Goal: Find specific page/section: Find specific page/section

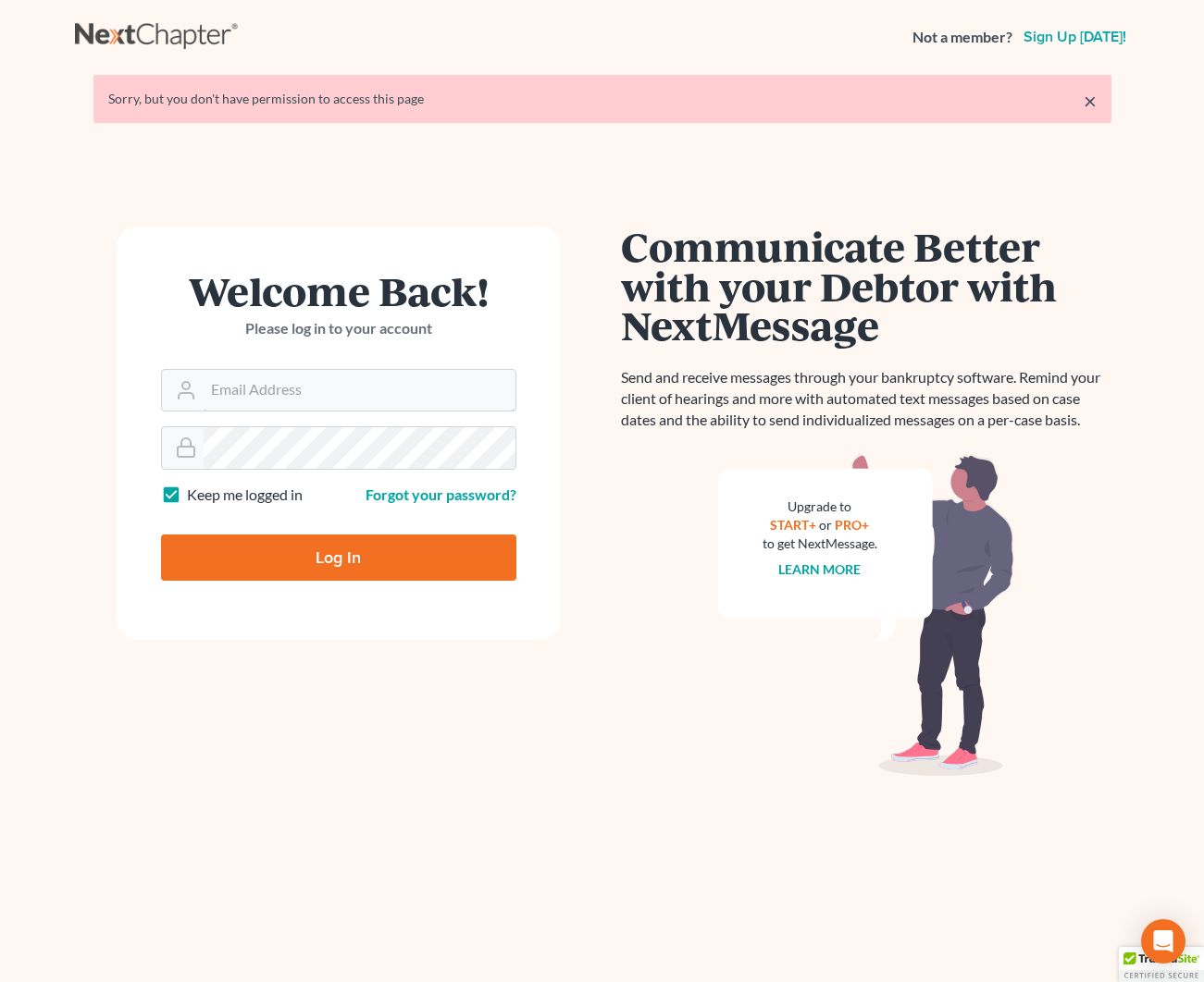
type input "[EMAIL_ADDRESS][DOMAIN_NAME]"
click at [317, 545] on input "Log In" at bounding box center [339, 557] width 355 height 46
type input "Thinking..."
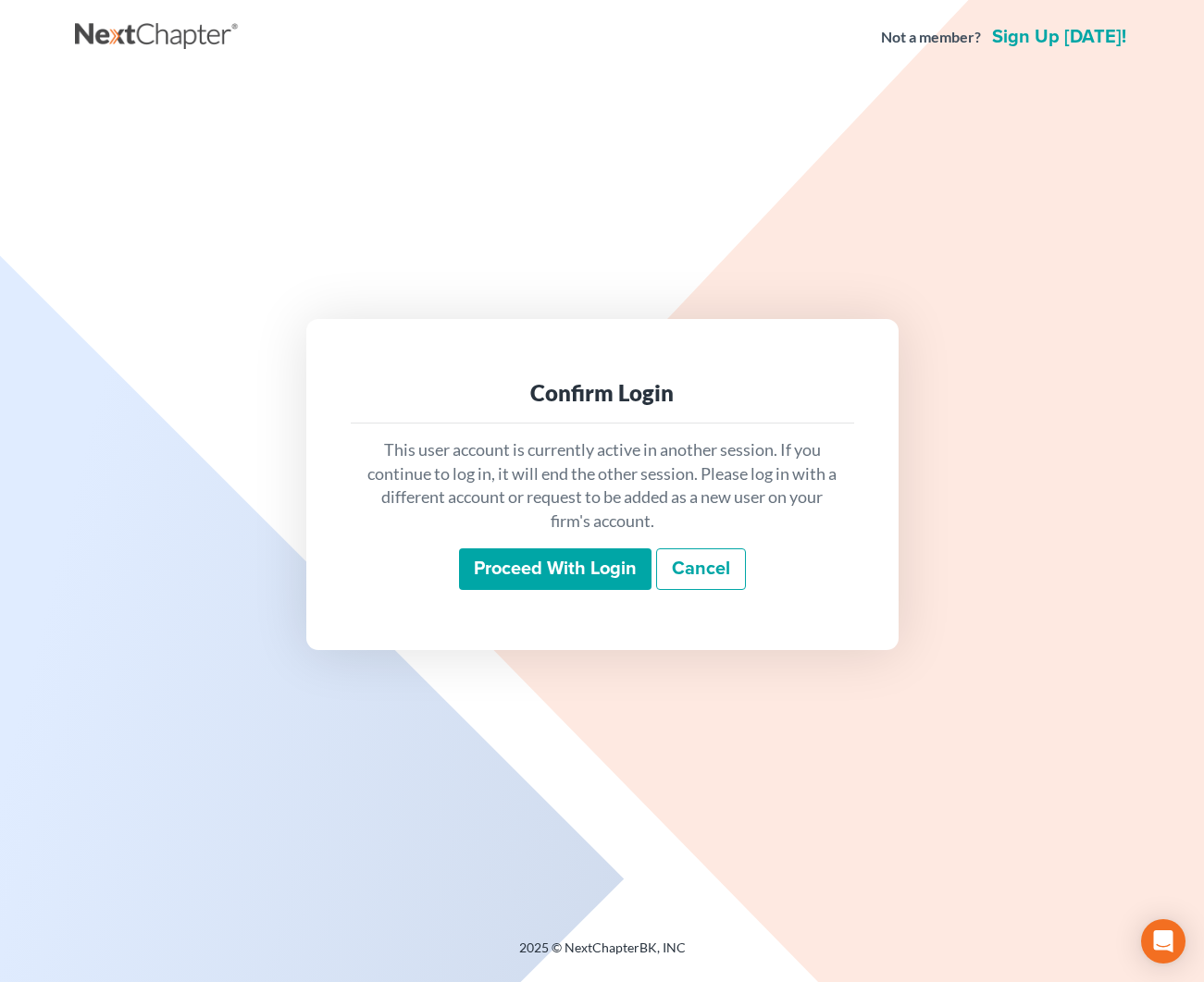
click at [540, 581] on input "Proceed with login" at bounding box center [555, 570] width 193 height 42
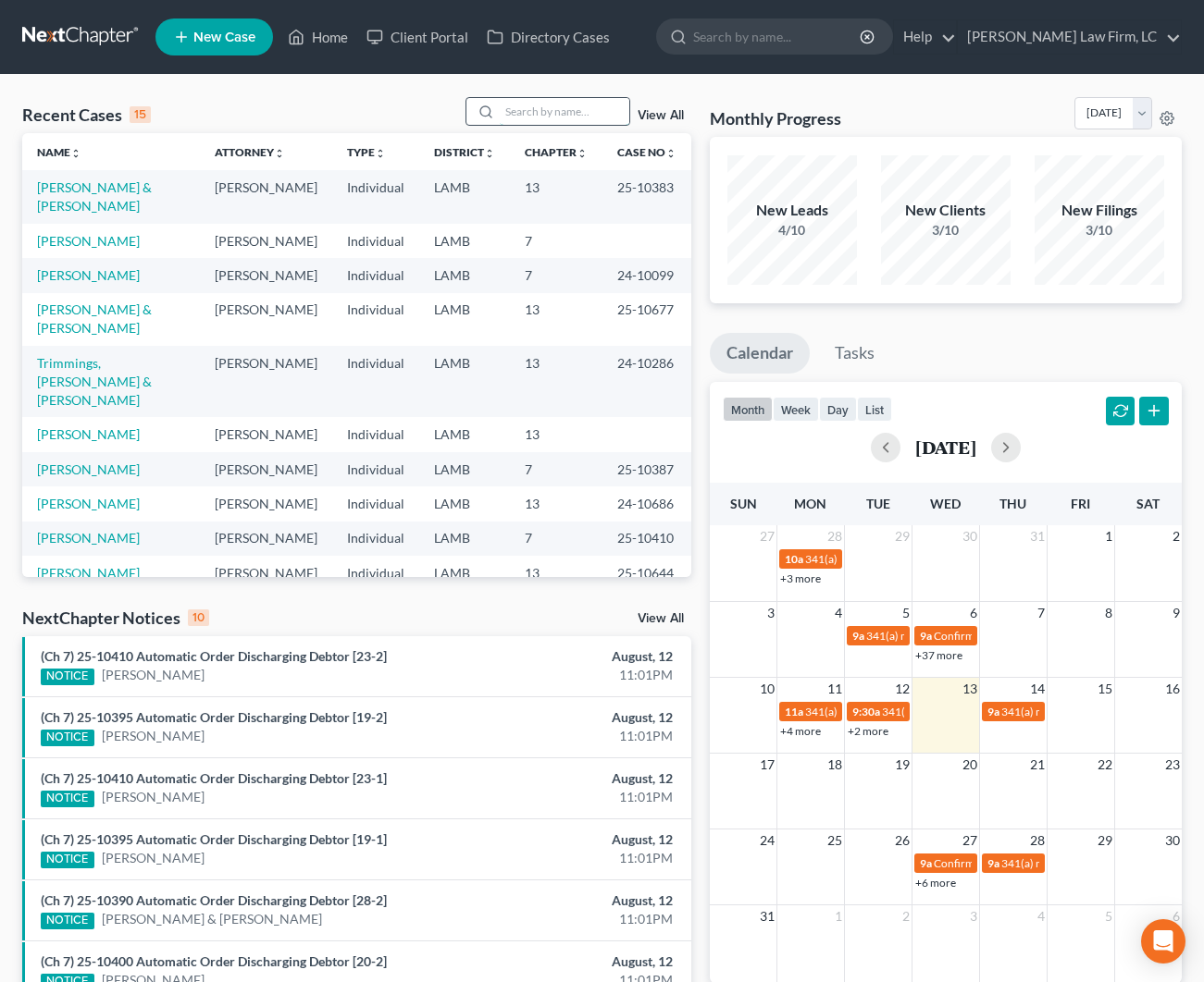
click at [507, 102] on input "search" at bounding box center [564, 111] width 130 height 27
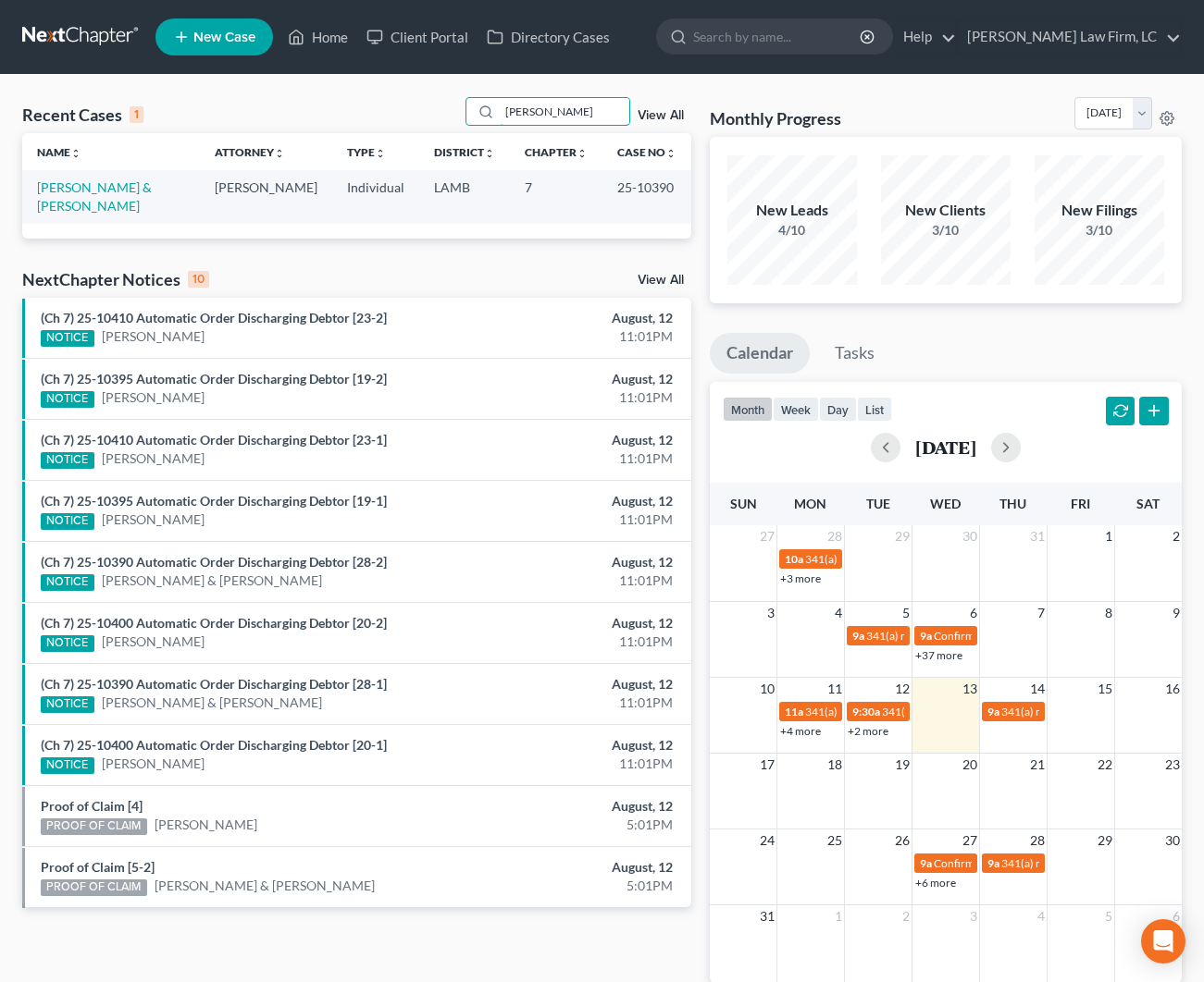
scroll to position [0, 1]
type input "[PERSON_NAME]"
click at [85, 190] on link "[PERSON_NAME] & [PERSON_NAME]" at bounding box center [95, 197] width 115 height 35
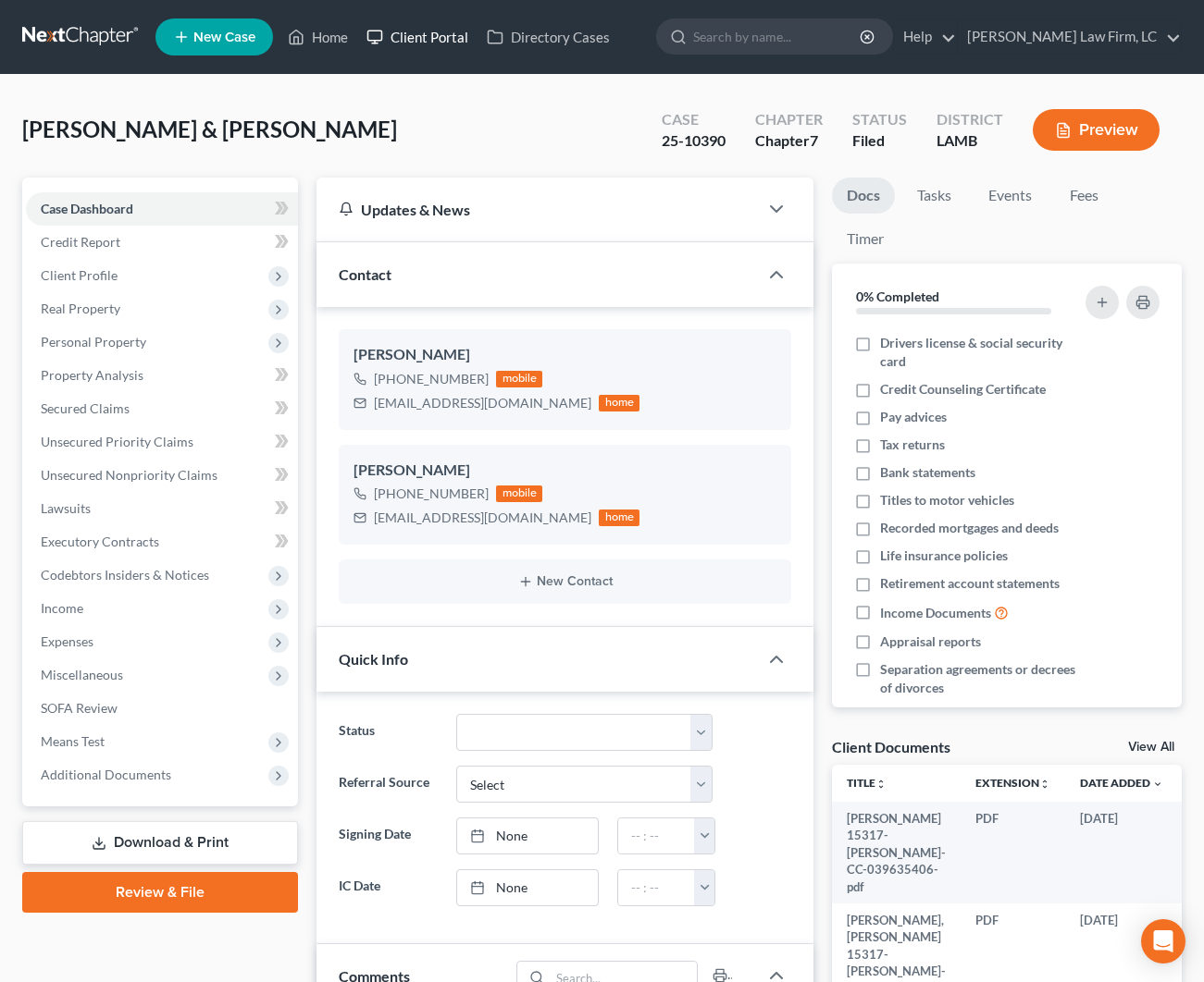
drag, startPoint x: 329, startPoint y: 41, endPoint x: 402, endPoint y: 38, distance: 73.1
click at [330, 41] on link "Home" at bounding box center [318, 36] width 79 height 34
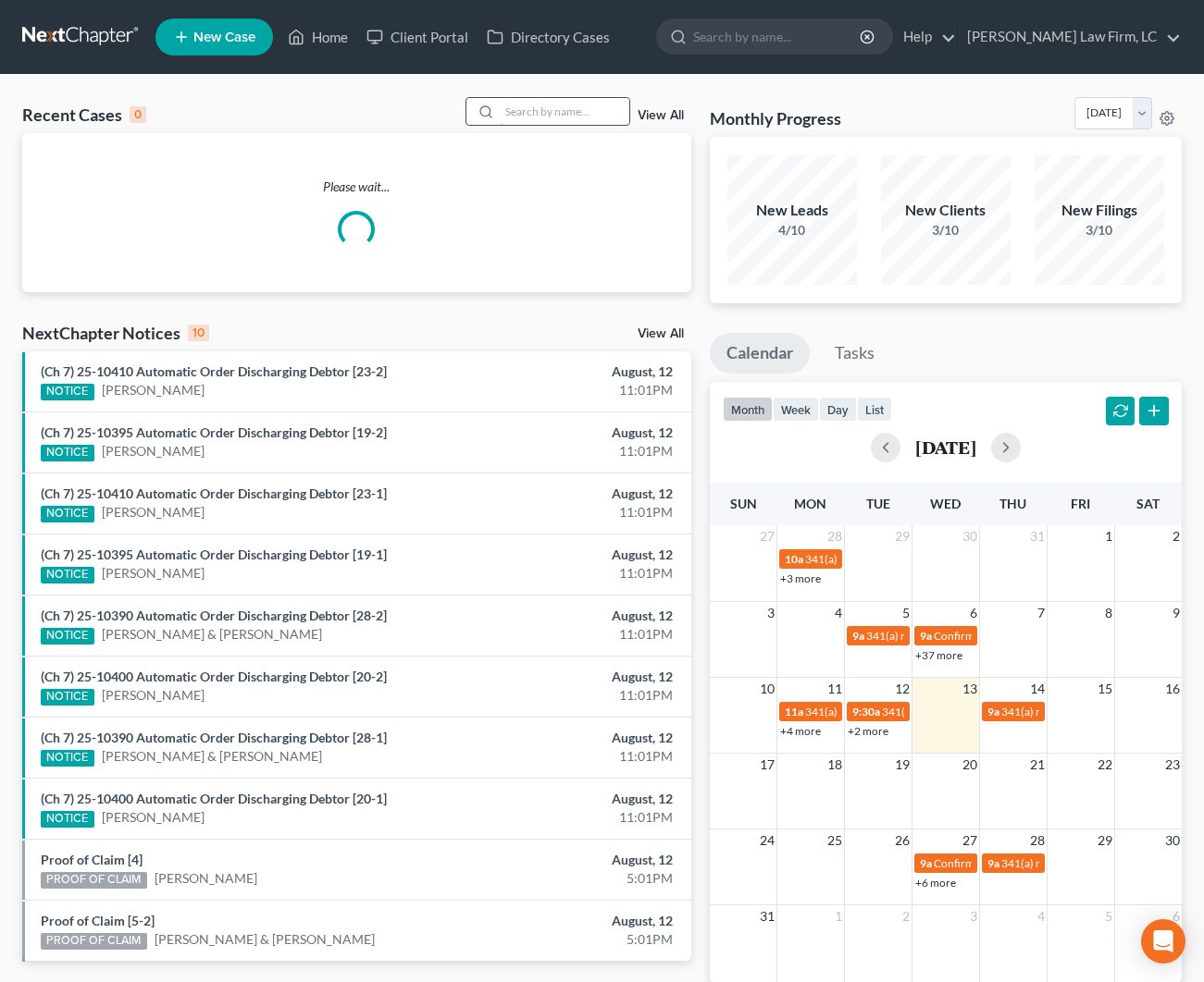
click at [543, 111] on input "search" at bounding box center [564, 111] width 130 height 27
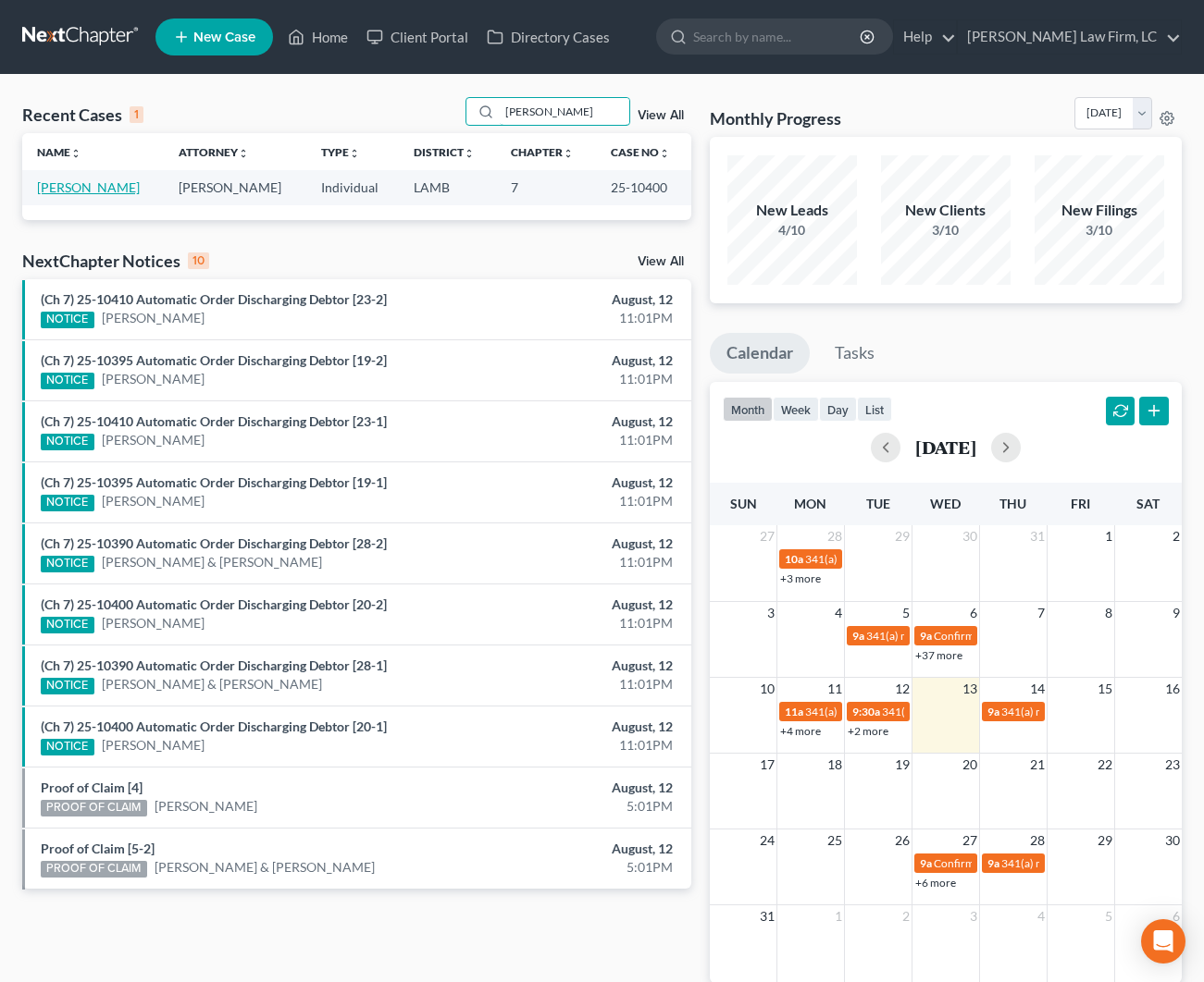
type input "Travis Davis"
click at [87, 183] on link "Davis, Travis" at bounding box center [88, 187] width 103 height 15
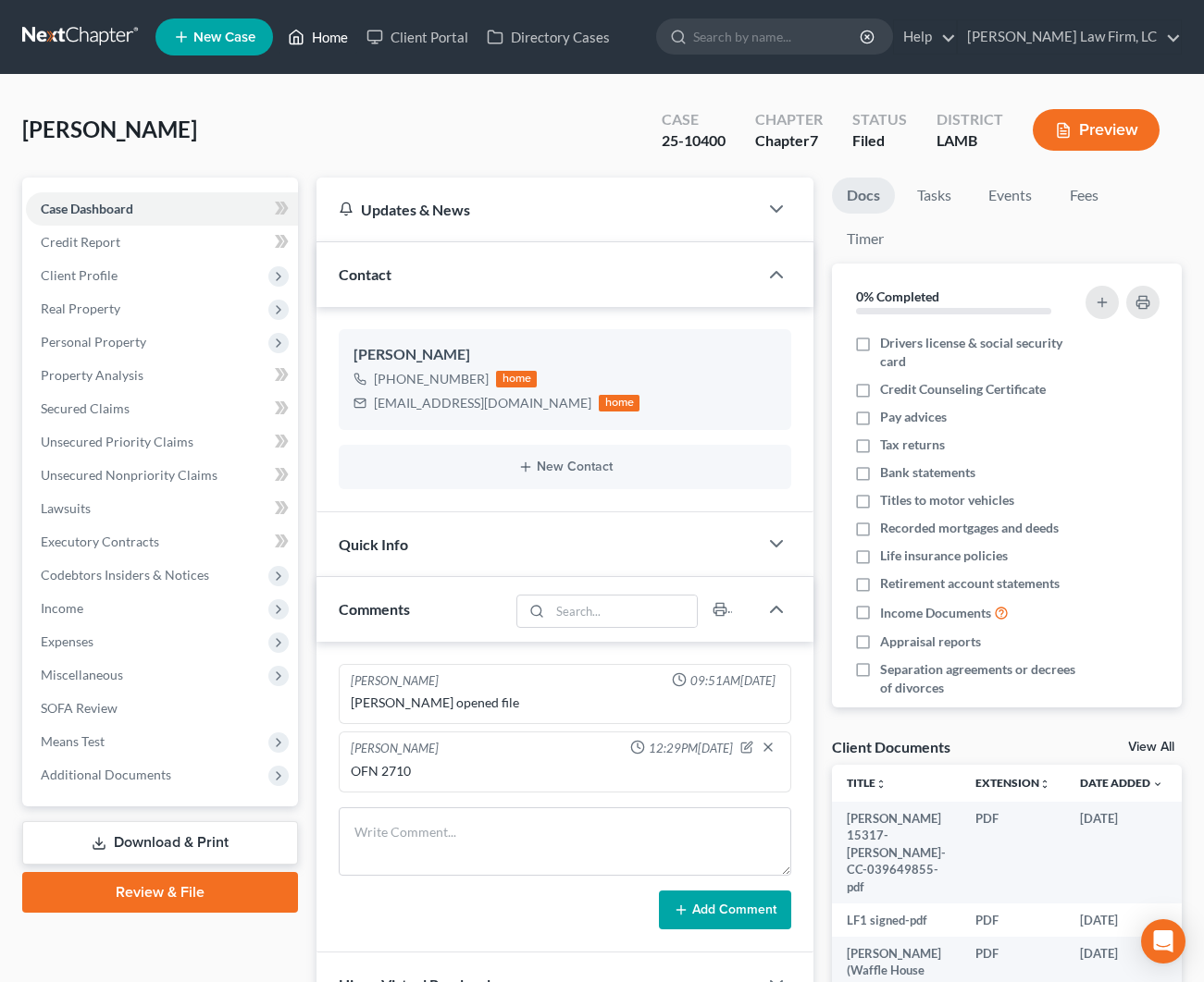
click at [325, 36] on link "Home" at bounding box center [318, 36] width 79 height 34
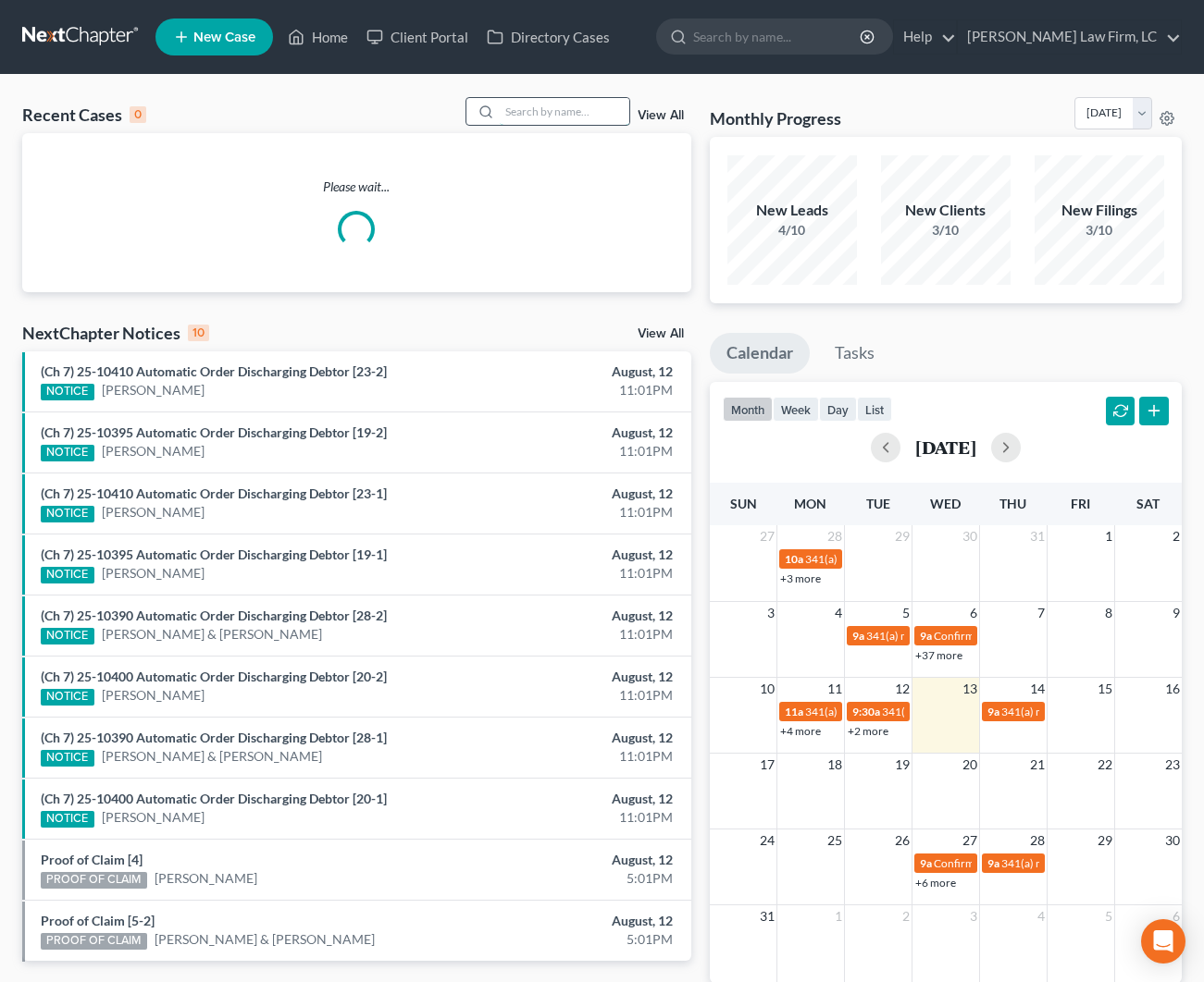
click at [570, 112] on input "search" at bounding box center [564, 111] width 130 height 27
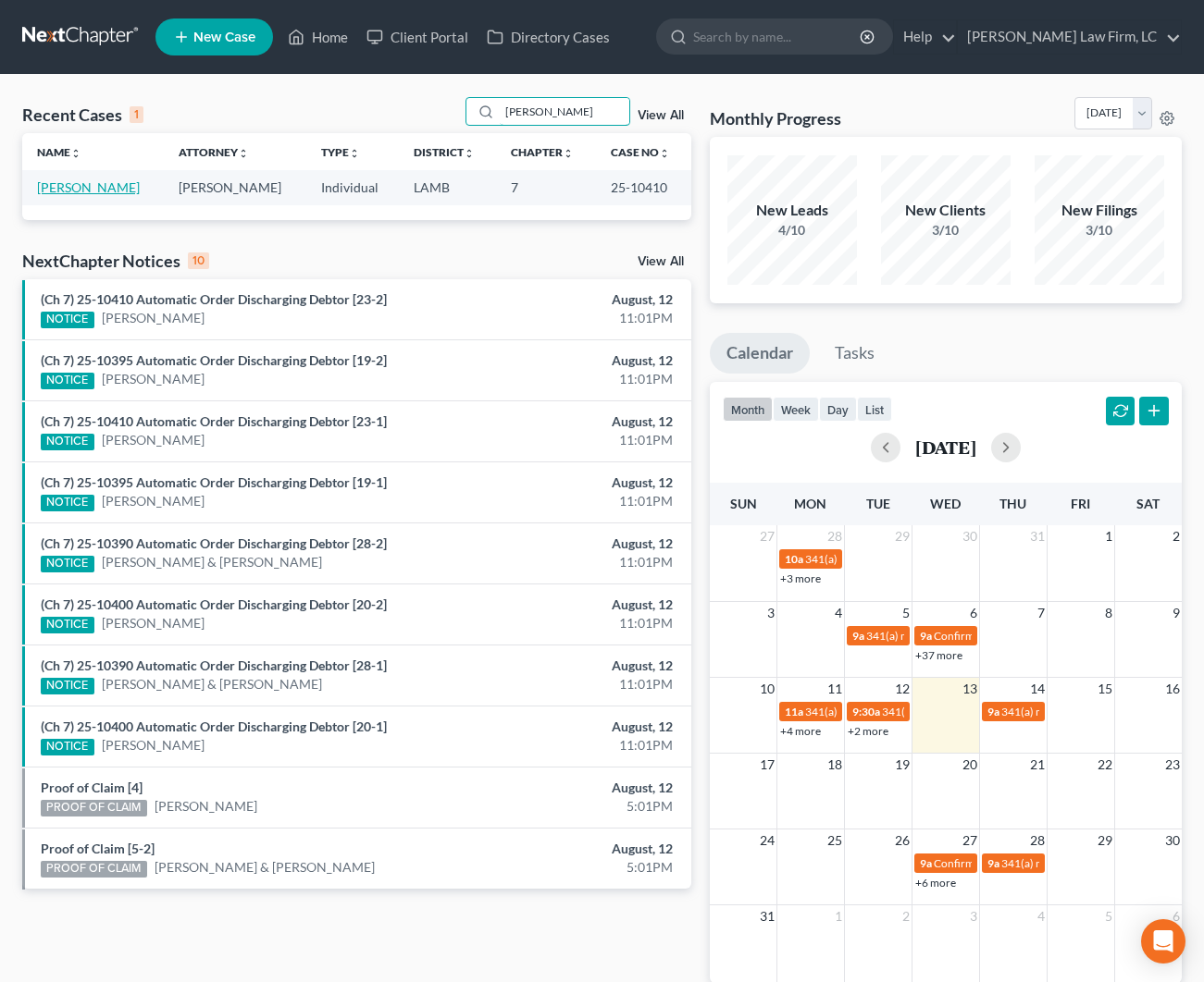
type input "James Fisher"
click at [91, 195] on link "Fisher, James" at bounding box center [88, 187] width 103 height 15
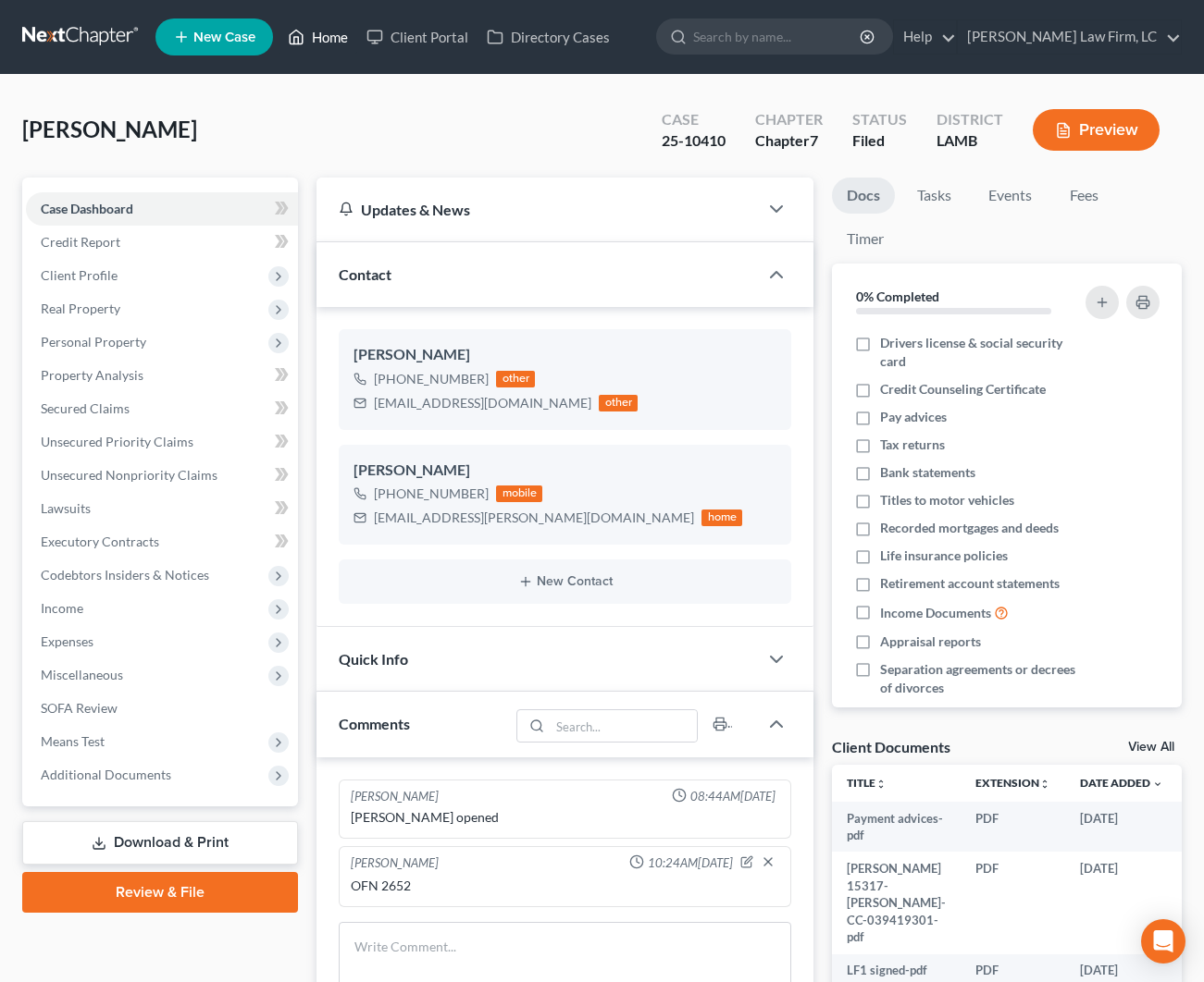
click at [326, 34] on link "Home" at bounding box center [318, 36] width 79 height 34
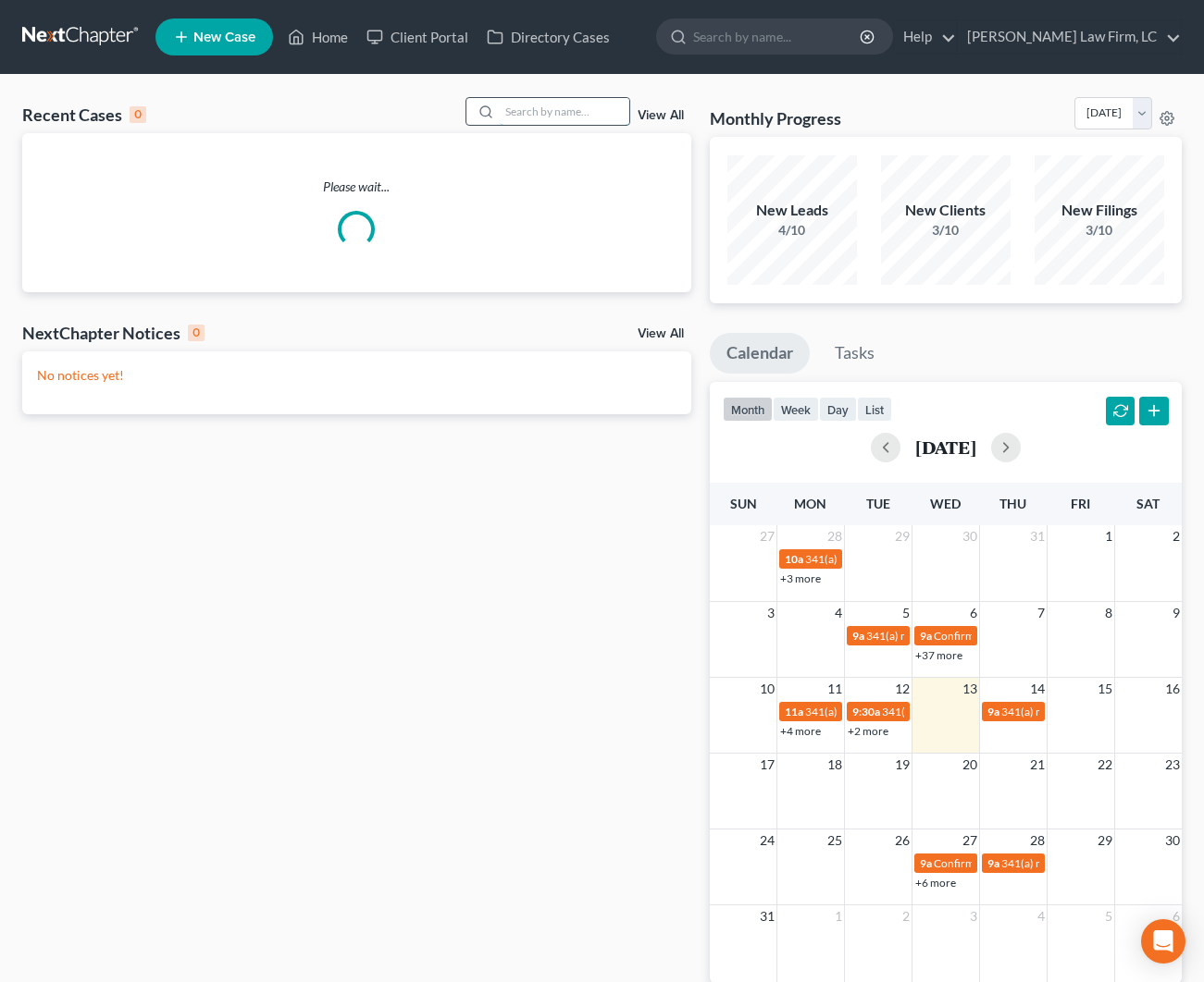
click at [625, 108] on input "search" at bounding box center [564, 111] width 130 height 27
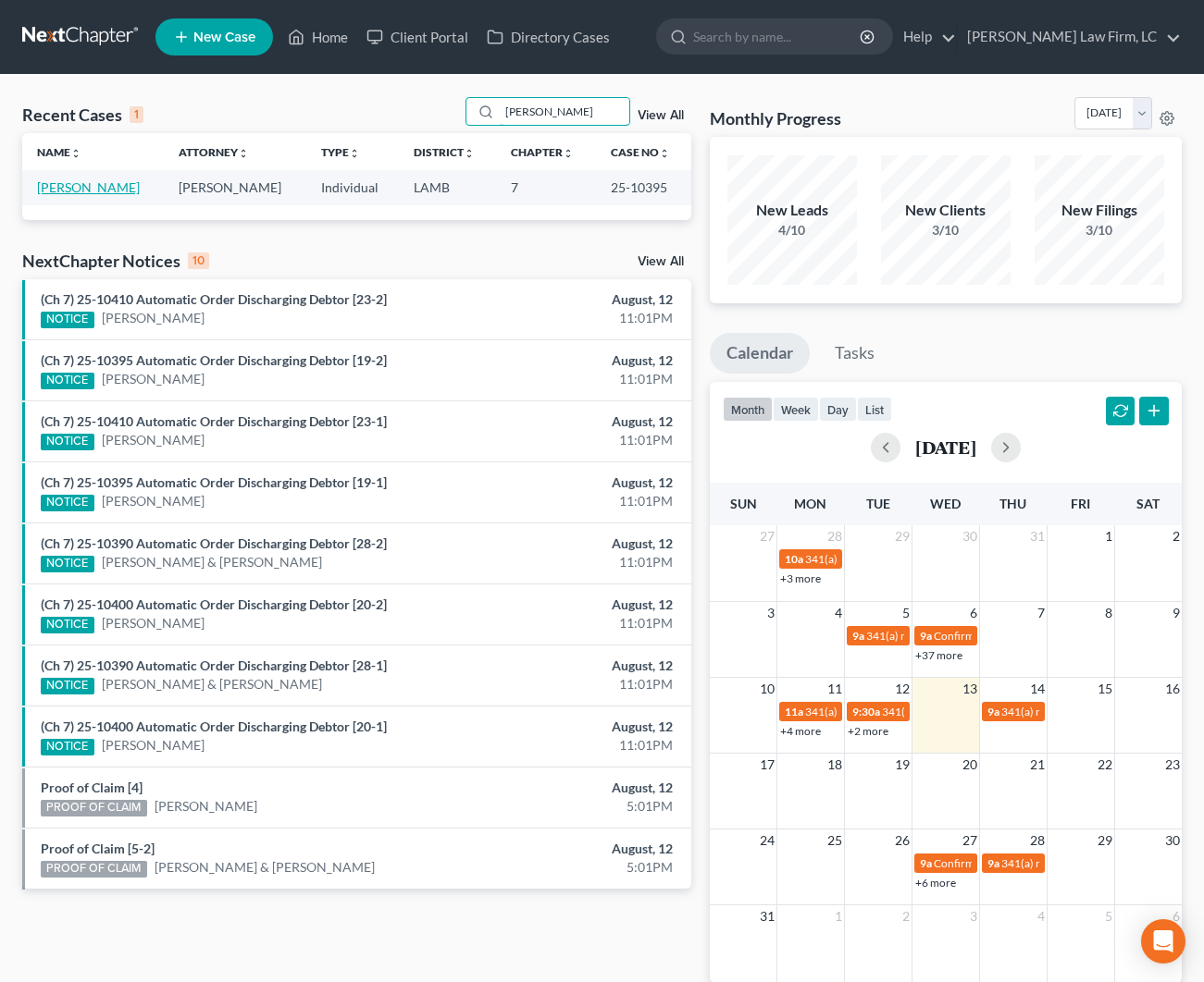
type input "Crystal Robinson"
drag, startPoint x: 113, startPoint y: 191, endPoint x: 125, endPoint y: 188, distance: 12.4
click at [113, 191] on link "Robinson, Crystal" at bounding box center [88, 187] width 103 height 15
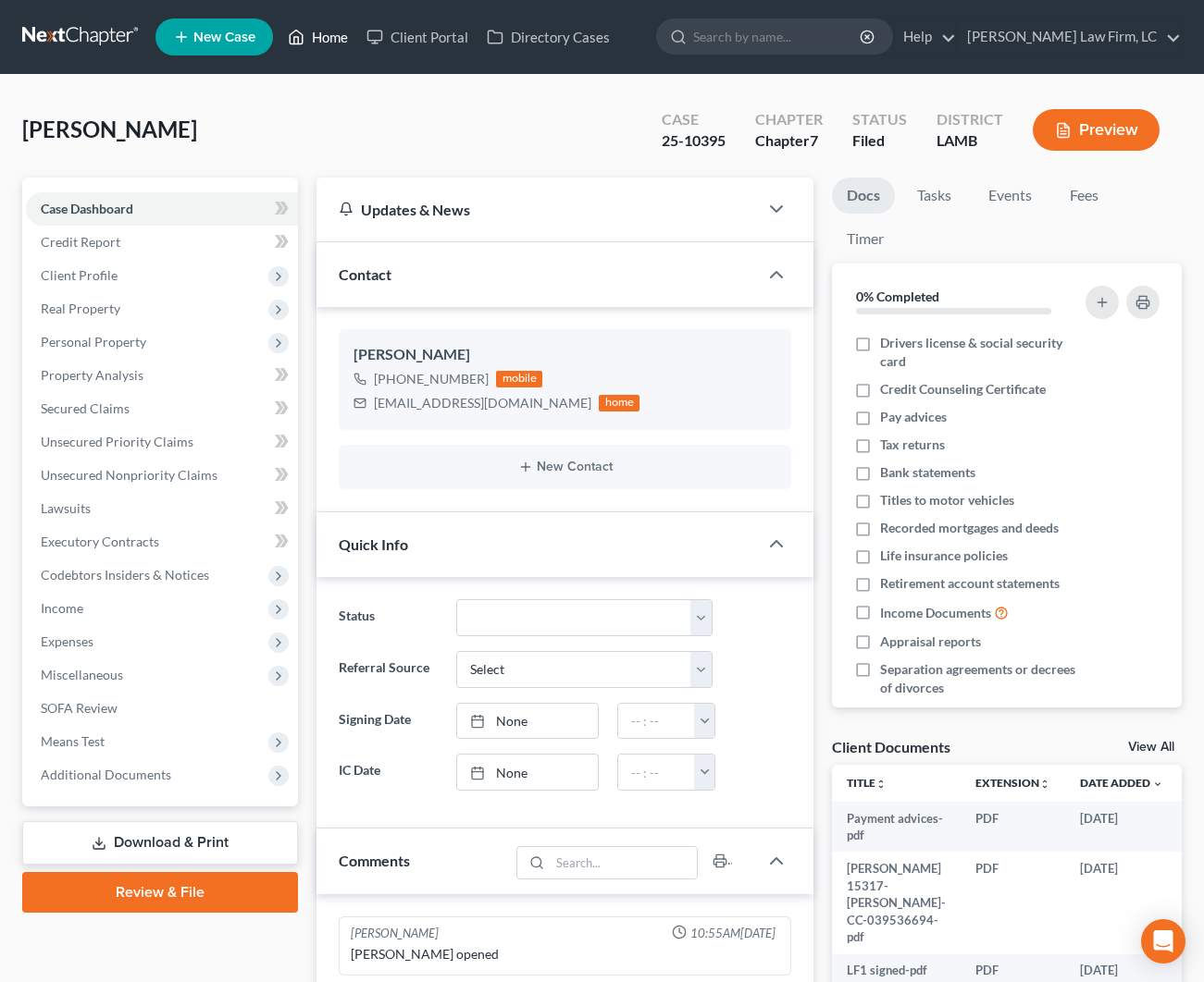
click at [331, 35] on link "Home" at bounding box center [318, 36] width 79 height 34
